Goal: Information Seeking & Learning: Learn about a topic

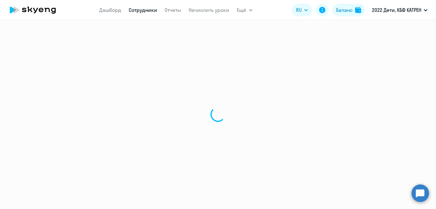
select select "30"
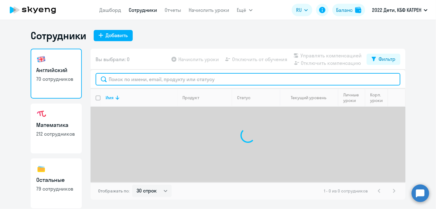
click at [175, 81] on input "text" at bounding box center [248, 79] width 305 height 12
type input "c"
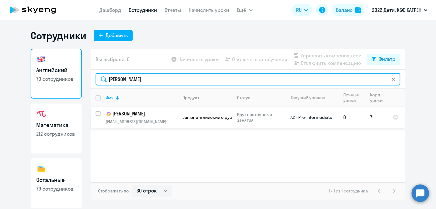
type input "[PERSON_NAME]"
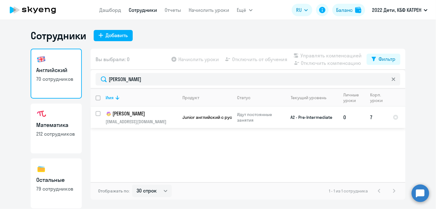
click at [189, 122] on td "Junior английский с русскоговорящим преподавателем" at bounding box center [204, 117] width 55 height 21
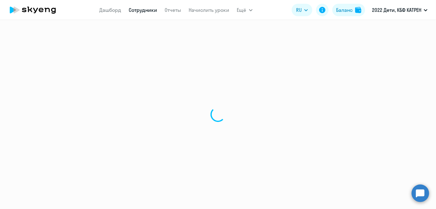
select select "english"
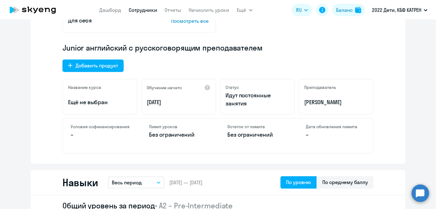
scroll to position [199, 0]
